Goal: Navigation & Orientation: Find specific page/section

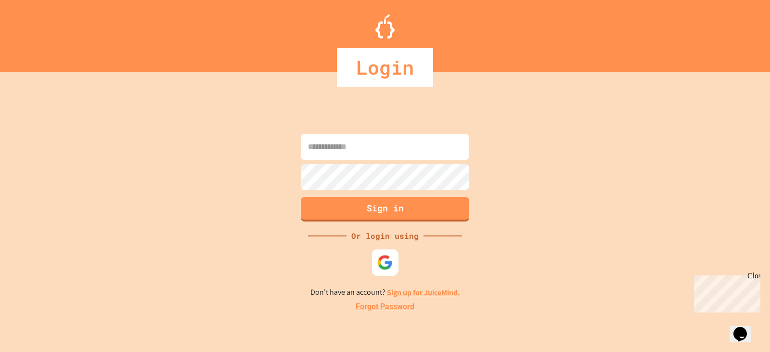
click at [380, 261] on img at bounding box center [385, 262] width 16 height 16
